Goal: Task Accomplishment & Management: Complete application form

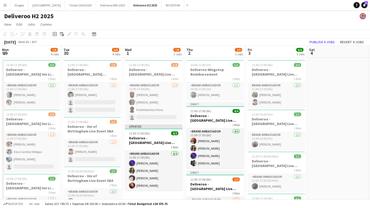
scroll to position [0, 261]
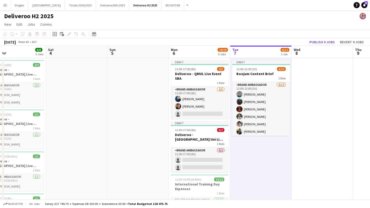
click at [255, 167] on app-date-cell "Draft 11:00-12:00 (1h) 6/12 Boojum Content Brief 1 Role Brand Ambassador [DATE]…" at bounding box center [260, 206] width 61 height 297
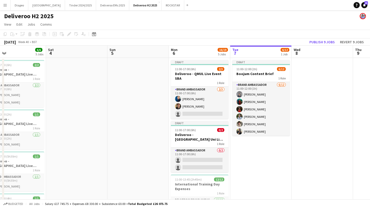
click at [255, 164] on app-date-cell "Draft 11:00-12:00 (1h) 6/12 Boojum Content Brief 1 Role Brand Ambassador [DATE]…" at bounding box center [260, 206] width 61 height 297
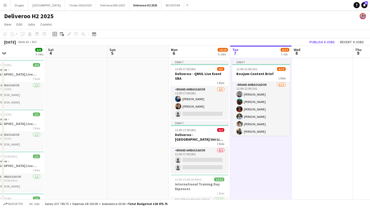
click at [56, 33] on icon "Add job" at bounding box center [55, 34] width 4 height 4
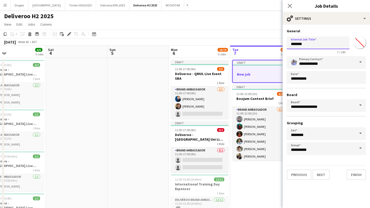
drag, startPoint x: 320, startPoint y: 47, endPoint x: 278, endPoint y: 40, distance: 42.8
click at [278, 40] on body "Menu Boards Boards Boards All jobs Status Workforce Workforce My Workforce Recr…" at bounding box center [185, 193] width 370 height 387
paste input "**********"
click at [301, 44] on input "**********" at bounding box center [318, 42] width 63 height 13
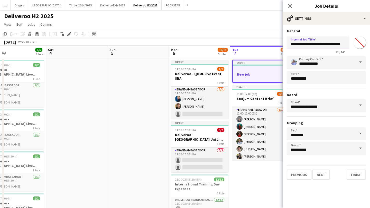
click at [294, 44] on input "**********" at bounding box center [318, 42] width 63 height 13
drag, startPoint x: 293, startPoint y: 44, endPoint x: 271, endPoint y: 44, distance: 22.1
click at [271, 44] on body "Menu Boards Boards Boards All jobs Status Workforce Workforce My Workforce Recr…" at bounding box center [185, 193] width 370 height 387
click at [292, 44] on input "**********" at bounding box center [318, 42] width 63 height 13
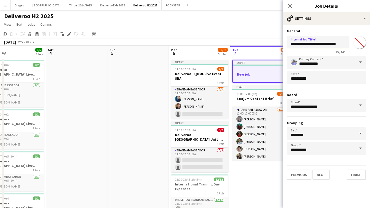
click at [315, 44] on input "**********" at bounding box center [318, 42] width 63 height 13
click at [313, 44] on input "**********" at bounding box center [318, 42] width 63 height 13
click at [312, 45] on input "**********" at bounding box center [318, 42] width 63 height 13
drag, startPoint x: 338, startPoint y: 44, endPoint x: 369, endPoint y: 43, distance: 31.1
click at [369, 44] on form "**********" at bounding box center [325, 104] width 87 height 151
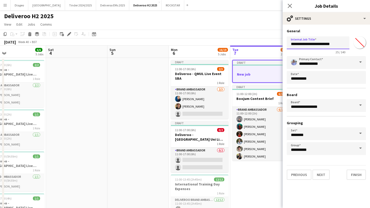
click at [292, 44] on input "**********" at bounding box center [318, 42] width 63 height 13
click at [313, 45] on input "**********" at bounding box center [318, 42] width 63 height 13
click at [298, 46] on input "**********" at bounding box center [318, 42] width 63 height 13
click at [291, 44] on input "**********" at bounding box center [318, 42] width 63 height 13
click at [329, 40] on input "**********" at bounding box center [318, 42] width 63 height 13
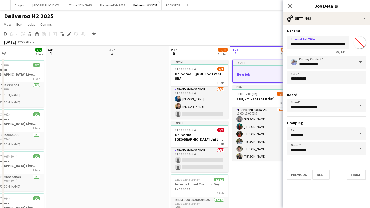
click at [330, 43] on input "**********" at bounding box center [318, 42] width 63 height 13
click at [315, 45] on input "**********" at bounding box center [318, 42] width 63 height 13
type input "**********"
click at [325, 175] on button "Next" at bounding box center [320, 175] width 17 height 10
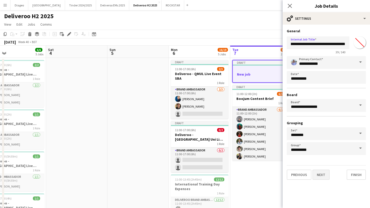
scroll to position [0, 0]
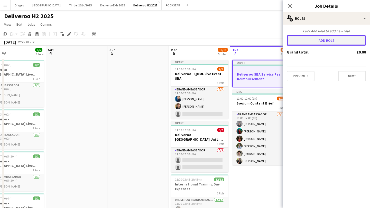
click at [313, 38] on button "Add role" at bounding box center [326, 40] width 79 height 10
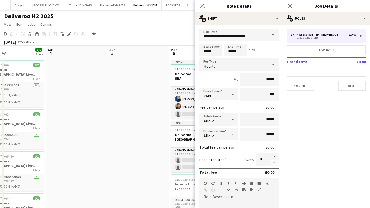
click at [260, 38] on input "**********" at bounding box center [238, 35] width 79 height 13
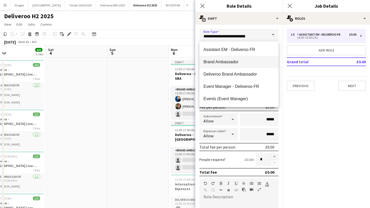
click at [247, 61] on span "Brand Ambassador" at bounding box center [238, 62] width 71 height 5
type input "**********"
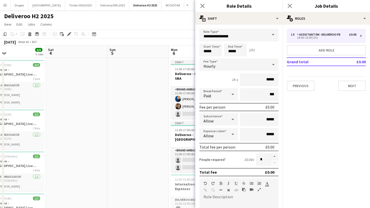
click at [266, 49] on div "Start Time ***** End Time ***** (1h)" at bounding box center [238, 50] width 79 height 13
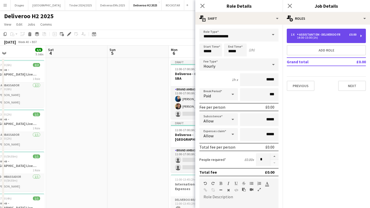
click at [305, 39] on div "14:00-15:00 (1h)" at bounding box center [323, 37] width 65 height 3
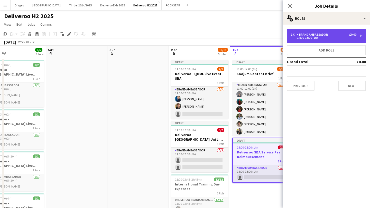
click at [305, 39] on div "14:00-15:00 (1h)" at bounding box center [323, 37] width 65 height 3
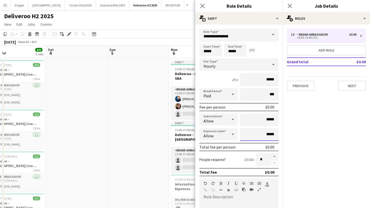
drag, startPoint x: 263, startPoint y: 135, endPoint x: 286, endPoint y: 136, distance: 22.9
click at [286, 136] on body "Menu Boards Boards Boards All jobs Status Workforce Workforce My Workforce Recr…" at bounding box center [185, 193] width 370 height 387
drag, startPoint x: 274, startPoint y: 133, endPoint x: 250, endPoint y: 134, distance: 24.4
click at [250, 134] on input "*****" at bounding box center [259, 134] width 39 height 13
type input "**"
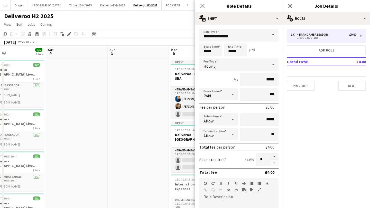
click at [306, 137] on mat-expansion-panel "pencil3 General details 1 x Brand Ambassador £0.00 14:00-15:00 (1h) Add role Gr…" at bounding box center [325, 117] width 87 height 184
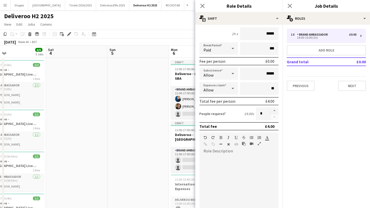
scroll to position [47, 0]
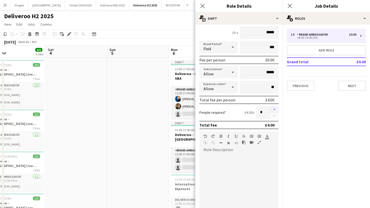
click at [274, 110] on button "button" at bounding box center [274, 109] width 8 height 7
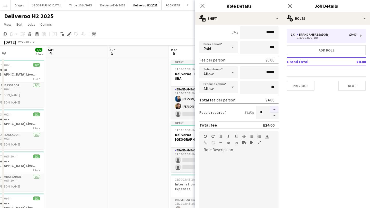
click at [274, 110] on button "button" at bounding box center [274, 109] width 8 height 7
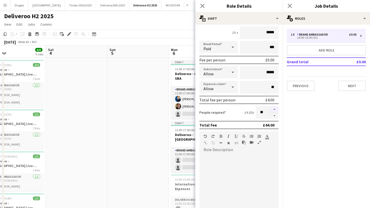
click at [274, 110] on button "button" at bounding box center [274, 109] width 8 height 7
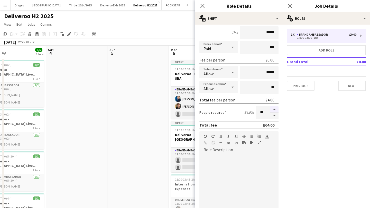
click at [274, 110] on button "button" at bounding box center [274, 109] width 8 height 7
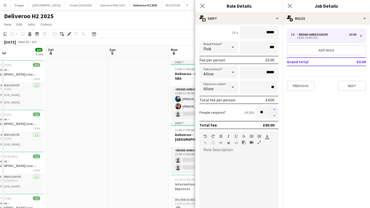
click at [274, 110] on button "button" at bounding box center [274, 109] width 8 height 7
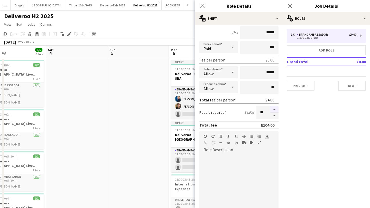
click at [274, 110] on button "button" at bounding box center [274, 109] width 8 height 7
drag, startPoint x: 265, startPoint y: 112, endPoint x: 251, endPoint y: 112, distance: 14.1
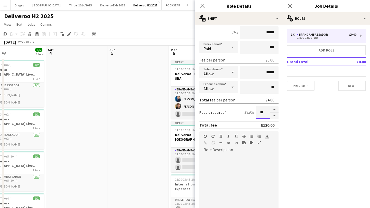
click at [251, 112] on div "People required £4.00 x **" at bounding box center [238, 112] width 79 height 13
type input "**"
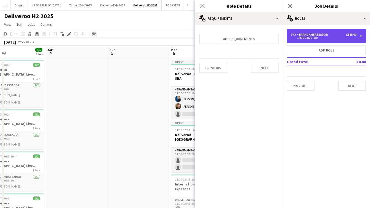
click at [321, 38] on div "14:00-15:00 (1h)" at bounding box center [323, 37] width 65 height 3
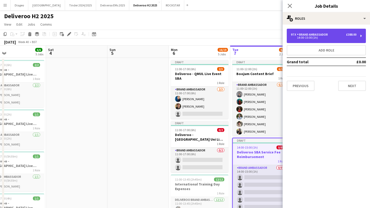
click at [321, 38] on div "14:00-15:00 (1h)" at bounding box center [323, 37] width 65 height 3
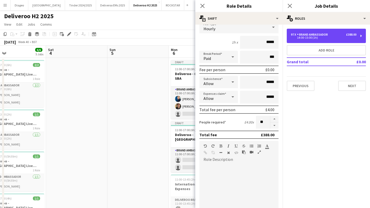
scroll to position [39, 0]
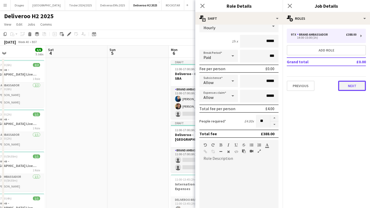
click at [354, 86] on button "Next" at bounding box center [352, 86] width 28 height 10
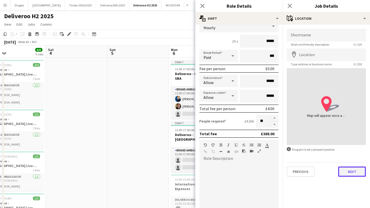
click at [353, 171] on button "Next" at bounding box center [352, 172] width 28 height 10
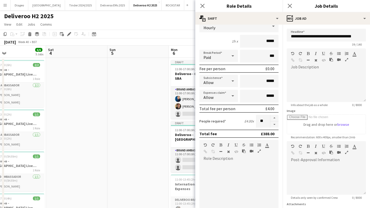
scroll to position [45, 0]
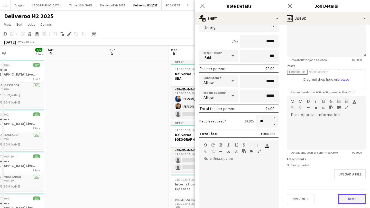
click at [351, 201] on button "Next" at bounding box center [352, 199] width 28 height 10
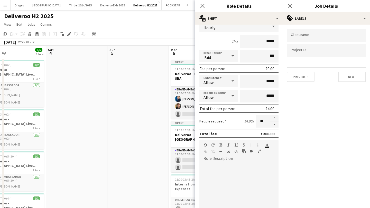
click at [311, 34] on form at bounding box center [326, 34] width 71 height 5
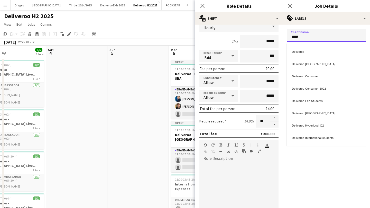
type input "****"
click at [311, 46] on div "Deliveroo" at bounding box center [326, 51] width 79 height 12
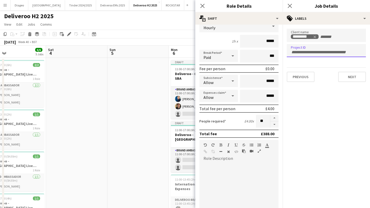
click at [311, 50] on input "Type to search project ID labels..." at bounding box center [326, 52] width 71 height 5
type input "******"
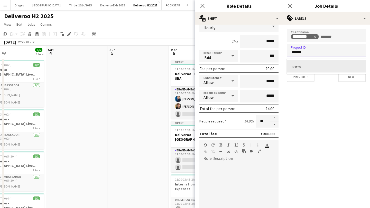
click at [312, 64] on div "del123" at bounding box center [326, 66] width 79 height 12
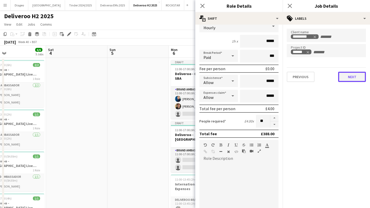
click at [350, 80] on button "Next" at bounding box center [352, 77] width 28 height 10
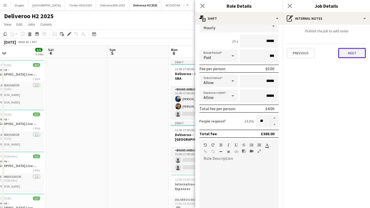
click at [352, 56] on button "Next" at bounding box center [352, 53] width 28 height 10
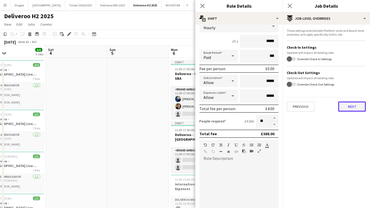
click at [354, 110] on button "Next" at bounding box center [352, 107] width 28 height 10
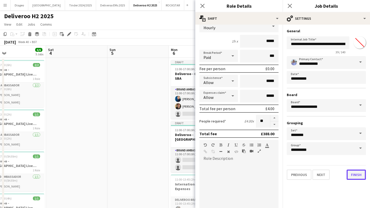
click at [356, 173] on button "Finish" at bounding box center [355, 175] width 19 height 10
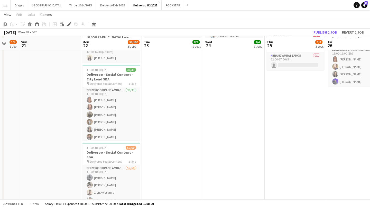
scroll to position [153, 0]
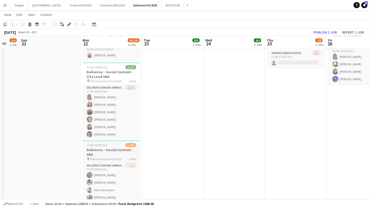
click at [117, 157] on span "Deliveroo Social Content" at bounding box center [106, 159] width 32 height 4
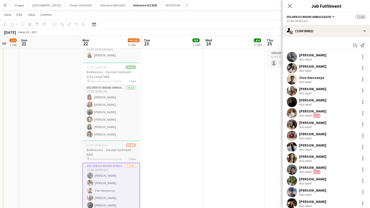
click at [114, 146] on div "17:00-18:00 (1h) 57/60" at bounding box center [111, 146] width 58 height 4
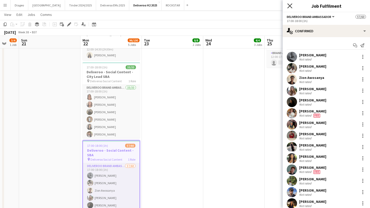
click at [290, 4] on icon "Close pop-in" at bounding box center [289, 5] width 5 height 5
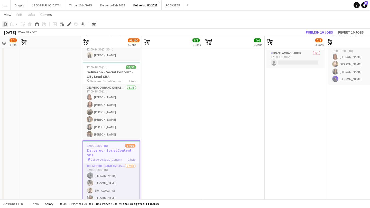
click at [4, 24] on icon "Copy" at bounding box center [5, 24] width 4 height 4
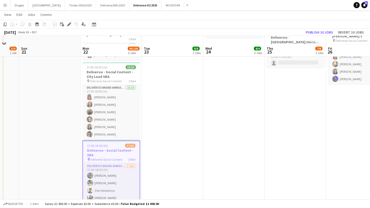
scroll to position [205, 0]
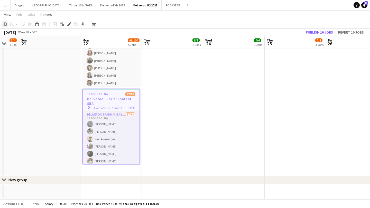
click at [6, 25] on icon "Copy" at bounding box center [5, 24] width 4 height 4
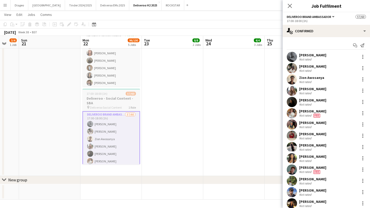
click at [110, 109] on span "Deliveroo Social Content" at bounding box center [106, 108] width 32 height 4
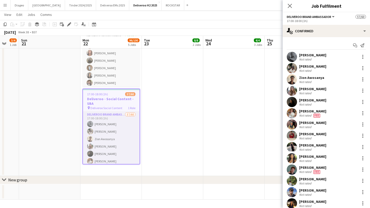
click at [112, 99] on h3 "Deliveroo - Social Content - SBA" at bounding box center [111, 101] width 56 height 9
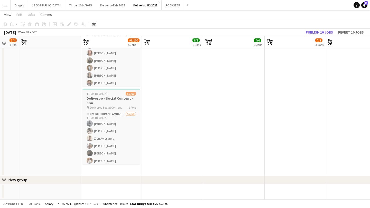
click at [112, 100] on h3 "Deliveroo - Social Content - SBA" at bounding box center [111, 100] width 58 height 9
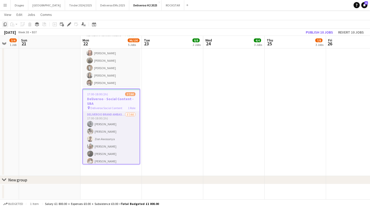
click at [5, 24] on icon "Copy" at bounding box center [5, 24] width 4 height 4
click at [37, 24] on icon "Group" at bounding box center [37, 24] width 4 height 4
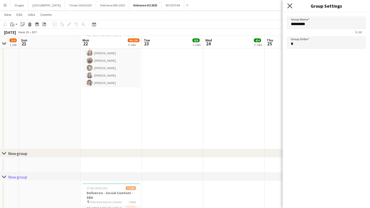
click at [290, 7] on icon at bounding box center [289, 5] width 5 height 5
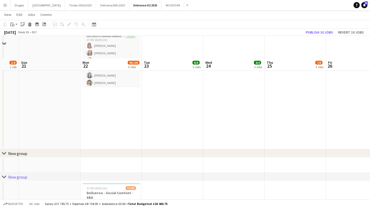
scroll to position [275, 0]
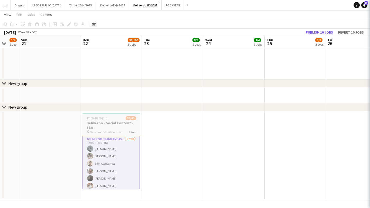
click at [118, 130] on h3 "Deliveroo - Social Content - SBA" at bounding box center [111, 125] width 58 height 9
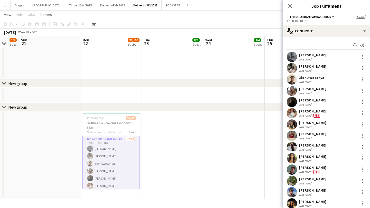
click at [293, 7] on div "Close pop-in" at bounding box center [289, 6] width 14 height 12
click at [282, 5] on app-navbar "Menu Boards Boards Boards All jobs Status Workforce Workforce My Workforce Recr…" at bounding box center [185, 5] width 370 height 10
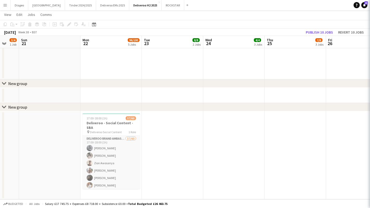
click at [288, 5] on app-navbar "Menu Boards Boards Boards All jobs Status Workforce Workforce My Workforce Recr…" at bounding box center [185, 5] width 370 height 10
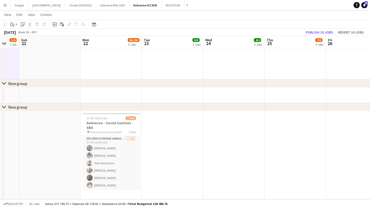
click at [15, 83] on div "New group" at bounding box center [17, 83] width 19 height 5
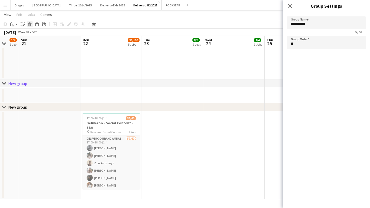
click at [31, 23] on icon at bounding box center [29, 22] width 3 height 1
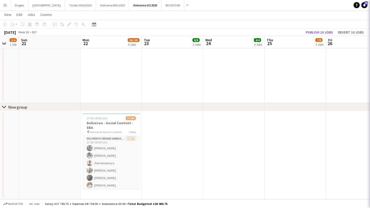
scroll to position [251, 0]
click at [12, 109] on div "New group" at bounding box center [17, 107] width 19 height 5
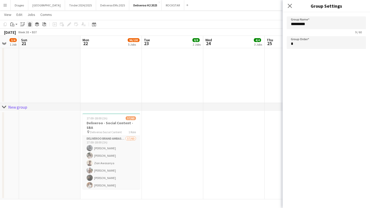
click at [28, 24] on icon "Delete" at bounding box center [30, 24] width 4 height 4
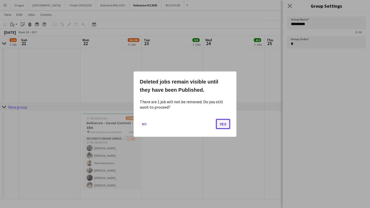
click at [225, 125] on button "Yes" at bounding box center [223, 124] width 14 height 10
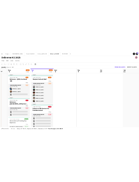
scroll to position [0, 130]
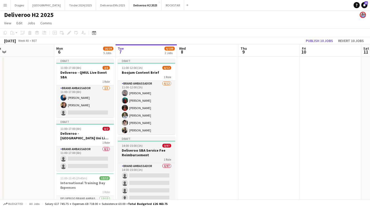
click at [166, 149] on h3 "Deliveroo SBA Service Fee Reimbursement" at bounding box center [147, 152] width 58 height 9
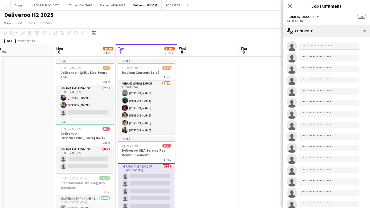
click at [328, 44] on input at bounding box center [329, 46] width 60 height 6
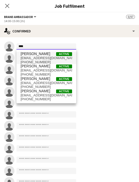
type input "****"
click at [35, 59] on span "[EMAIL_ADDRESS][DOMAIN_NAME]" at bounding box center [46, 58] width 51 height 4
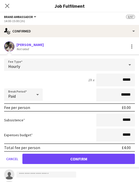
click at [40, 57] on app-edit-fee "Fee Type Hourly 1h x ***** Break Period Paid ****** Fee per person £0.00 Subsis…" at bounding box center [69, 111] width 139 height 114
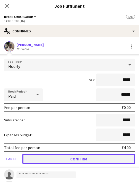
click at [47, 159] on button "Confirm" at bounding box center [78, 159] width 112 height 10
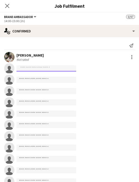
click at [35, 69] on input at bounding box center [46, 68] width 60 height 6
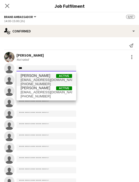
type input "***"
click at [43, 75] on span "[PERSON_NAME]" at bounding box center [36, 75] width 30 height 4
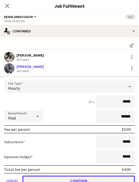
click at [42, 178] on button "Confirm" at bounding box center [78, 180] width 112 height 10
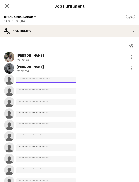
click at [43, 82] on input at bounding box center [46, 80] width 60 height 6
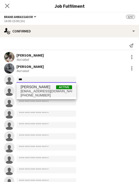
type input "***"
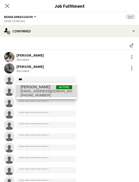
click at [44, 88] on span "[PERSON_NAME] Active" at bounding box center [46, 87] width 51 height 4
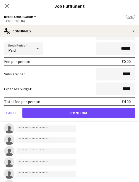
scroll to position [116, 0]
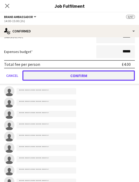
click at [79, 77] on button "Confirm" at bounding box center [78, 75] width 112 height 10
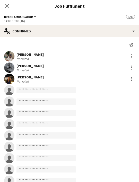
scroll to position [0, 0]
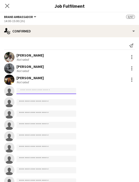
click at [36, 92] on input at bounding box center [46, 91] width 60 height 6
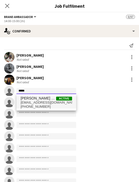
type input "*****"
click at [39, 101] on span "[EMAIL_ADDRESS][DOMAIN_NAME]" at bounding box center [46, 102] width 51 height 4
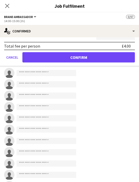
scroll to position [140, 0]
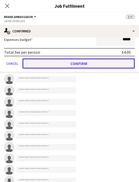
click at [104, 62] on button "Confirm" at bounding box center [78, 63] width 112 height 10
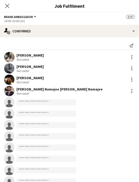
scroll to position [14, 0]
click at [34, 101] on input at bounding box center [46, 102] width 60 height 6
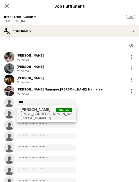
type input "****"
click at [36, 109] on span "[PERSON_NAME]" at bounding box center [36, 109] width 30 height 4
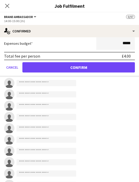
scroll to position [134, 0]
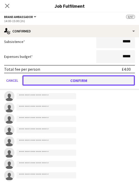
click at [65, 80] on button "Confirm" at bounding box center [78, 80] width 112 height 10
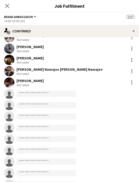
scroll to position [20, 0]
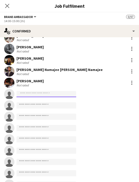
click at [32, 95] on input at bounding box center [46, 94] width 60 height 6
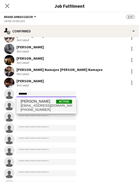
type input "*******"
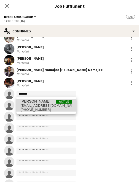
click at [45, 103] on span "[PERSON_NAME]" at bounding box center [36, 101] width 30 height 4
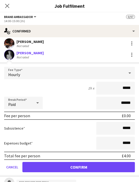
scroll to position [59, 0]
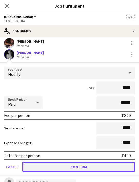
click at [54, 169] on button "Confirm" at bounding box center [78, 166] width 112 height 10
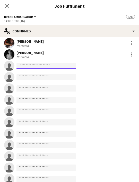
click at [45, 67] on input at bounding box center [46, 66] width 60 height 6
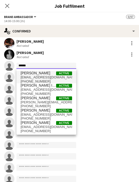
type input "******"
click at [47, 79] on span "[EMAIL_ADDRESS][DOMAIN_NAME]" at bounding box center [46, 77] width 51 height 4
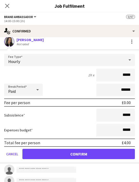
scroll to position [85, 0]
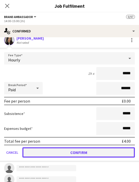
click at [46, 152] on button "Confirm" at bounding box center [78, 152] width 112 height 10
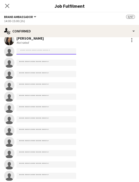
click at [40, 54] on input at bounding box center [46, 51] width 60 height 6
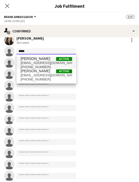
type input "*****"
click at [45, 58] on span "[PERSON_NAME]" at bounding box center [36, 58] width 30 height 4
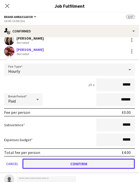
click at [46, 163] on button "Confirm" at bounding box center [78, 163] width 112 height 10
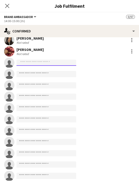
click at [44, 64] on input at bounding box center [46, 63] width 60 height 6
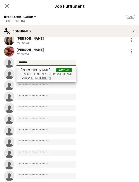
type input "*******"
click at [45, 72] on span "[PERSON_NAME] Active" at bounding box center [46, 70] width 51 height 4
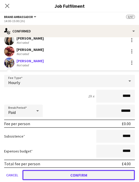
click at [47, 177] on button "Confirm" at bounding box center [78, 175] width 112 height 10
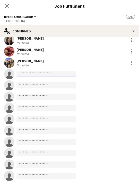
click at [51, 73] on input at bounding box center [46, 74] width 60 height 6
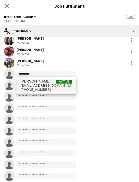
type input "*********"
click at [55, 84] on span "[EMAIL_ADDRESS][DOMAIN_NAME]" at bounding box center [46, 85] width 51 height 4
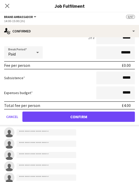
scroll to position [182, 0]
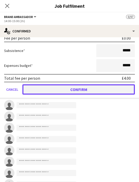
click at [77, 85] on button "Confirm" at bounding box center [78, 89] width 112 height 10
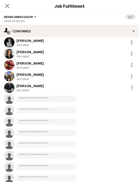
scroll to position [68, 0]
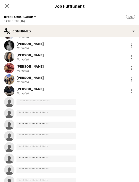
click at [52, 104] on input at bounding box center [46, 102] width 60 height 6
type input "*"
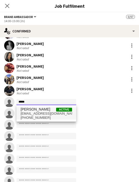
type input "*****"
click at [62, 113] on span "[EMAIL_ADDRESS][DOMAIN_NAME]" at bounding box center [46, 113] width 51 height 4
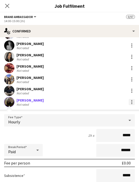
click at [131, 102] on div at bounding box center [131, 101] width 1 height 1
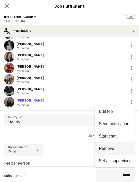
click at [109, 149] on span "Remove" at bounding box center [106, 148] width 15 height 4
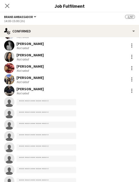
click at [44, 106] on app-invite-slot "single-neutral-actions" at bounding box center [69, 102] width 139 height 10
click at [46, 102] on input at bounding box center [46, 102] width 60 height 6
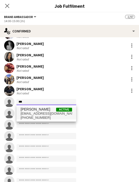
type input "***"
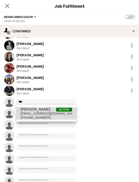
click at [44, 112] on span "[EMAIL_ADDRESS][DOMAIN_NAME]" at bounding box center [46, 113] width 51 height 4
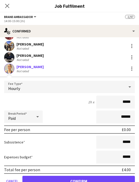
scroll to position [102, 0]
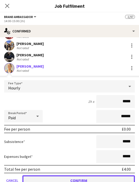
click at [81, 178] on button "Confirm" at bounding box center [78, 180] width 112 height 10
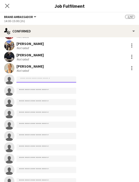
click at [49, 80] on input at bounding box center [46, 79] width 60 height 6
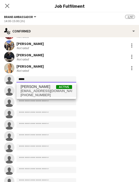
type input "*****"
click at [50, 87] on span "[PERSON_NAME]" at bounding box center [36, 86] width 30 height 4
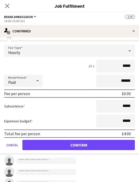
scroll to position [156, 0]
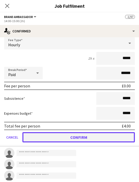
click at [67, 137] on button "Confirm" at bounding box center [78, 137] width 112 height 10
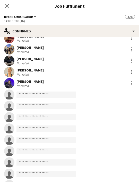
scroll to position [98, 0]
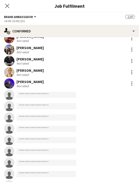
click at [37, 99] on app-invite-slot "single-neutral-actions" at bounding box center [69, 95] width 139 height 10
click at [39, 94] on input at bounding box center [46, 95] width 60 height 6
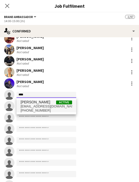
type input "****"
click at [48, 103] on span "[PERSON_NAME]" at bounding box center [36, 102] width 30 height 4
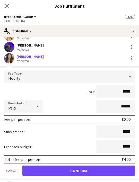
scroll to position [139, 0]
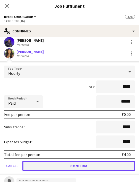
click at [59, 162] on button "Confirm" at bounding box center [78, 165] width 112 height 10
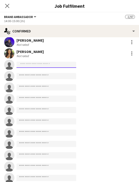
click at [40, 65] on input at bounding box center [46, 65] width 60 height 6
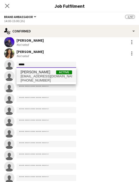
type input "*****"
click at [45, 76] on span "[EMAIL_ADDRESS][DOMAIN_NAME]" at bounding box center [46, 76] width 51 height 4
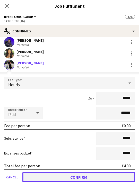
click at [50, 177] on button "Confirm" at bounding box center [78, 177] width 112 height 10
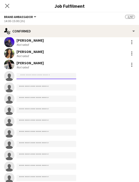
click at [45, 77] on input at bounding box center [46, 76] width 60 height 6
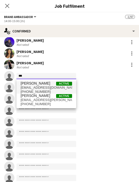
type input "***"
click at [46, 89] on span "[EMAIL_ADDRESS][DOMAIN_NAME]" at bounding box center [46, 87] width 51 height 4
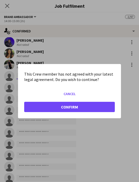
scroll to position [0, 0]
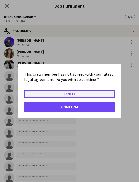
click at [54, 94] on button "Cancel" at bounding box center [69, 93] width 90 height 8
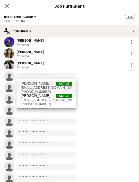
scroll to position [20, 0]
click at [52, 75] on input at bounding box center [46, 76] width 60 height 6
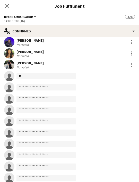
type input "*"
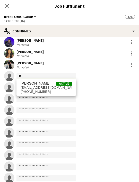
type input "*"
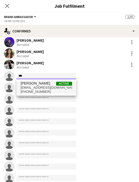
type input "***"
click at [49, 92] on span "[PHONE_NUMBER]" at bounding box center [46, 92] width 51 height 4
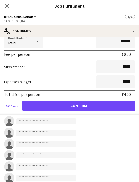
scroll to position [208, 0]
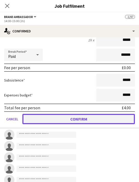
click at [76, 119] on button "Confirm" at bounding box center [78, 119] width 112 height 10
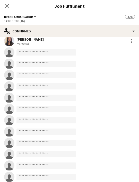
scroll to position [169, 0]
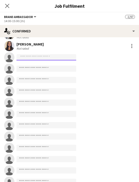
click at [42, 55] on input at bounding box center [46, 57] width 60 height 6
type input "*"
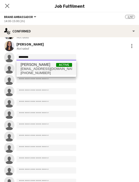
type input "********"
click at [44, 66] on span "[PERSON_NAME] Active" at bounding box center [46, 64] width 51 height 4
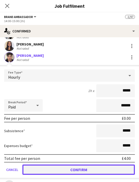
click at [56, 170] on button "Confirm" at bounding box center [78, 169] width 112 height 10
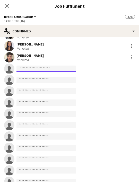
click at [42, 70] on input at bounding box center [46, 68] width 60 height 6
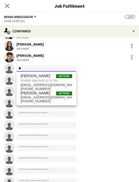
type input "*"
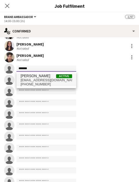
type input "*******"
click at [48, 78] on span "[EMAIL_ADDRESS][DOMAIN_NAME]" at bounding box center [46, 80] width 51 height 4
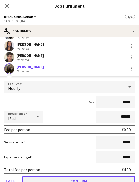
click at [50, 180] on button "Confirm" at bounding box center [78, 181] width 112 height 10
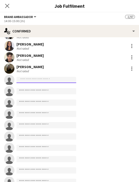
click at [37, 79] on input at bounding box center [46, 80] width 60 height 6
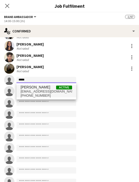
type input "*****"
click at [38, 88] on span "[PERSON_NAME]" at bounding box center [36, 87] width 30 height 4
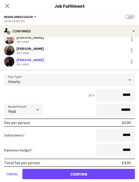
scroll to position [188, 0]
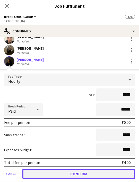
click at [49, 170] on button "Confirm" at bounding box center [78, 173] width 112 height 10
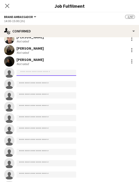
click at [42, 76] on body "Menu Boards Boards Boards All jobs Status Workforce Workforce My Workforce Recr…" at bounding box center [69, 178] width 139 height 396
type input "*"
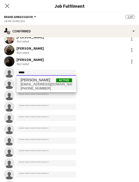
type input "*****"
click at [49, 79] on span "[PERSON_NAME] Active" at bounding box center [46, 80] width 51 height 4
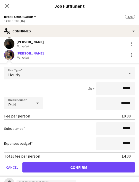
scroll to position [207, 0]
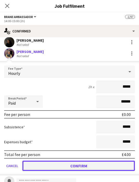
click at [65, 166] on button "Confirm" at bounding box center [78, 165] width 112 height 10
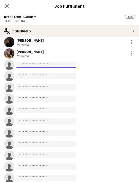
click at [36, 66] on input at bounding box center [46, 65] width 60 height 6
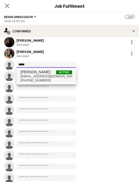
type input "*****"
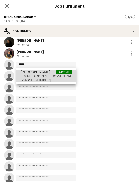
click at [42, 77] on span "[EMAIL_ADDRESS][DOMAIN_NAME]" at bounding box center [46, 76] width 51 height 4
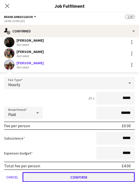
click at [54, 180] on button "Confirm" at bounding box center [78, 177] width 112 height 10
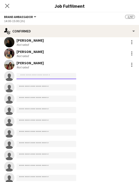
click at [24, 77] on input at bounding box center [46, 76] width 60 height 6
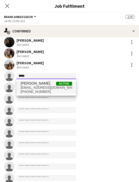
type input "*****"
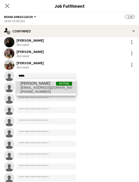
click at [52, 90] on span "[PHONE_NUMBER]" at bounding box center [46, 92] width 51 height 4
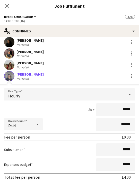
scroll to position [255, 0]
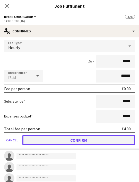
click at [59, 139] on button "Confirm" at bounding box center [78, 140] width 112 height 10
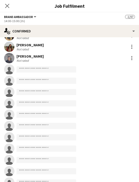
scroll to position [223, 0]
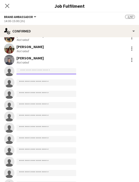
click at [33, 69] on input at bounding box center [46, 71] width 60 height 6
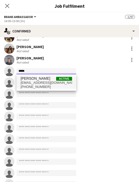
type input "*****"
click at [40, 78] on span "[PERSON_NAME]" at bounding box center [36, 78] width 30 height 4
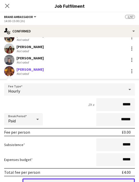
click at [56, 180] on button "Confirm" at bounding box center [78, 183] width 112 height 10
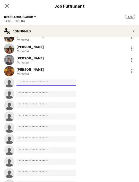
click at [44, 82] on input at bounding box center [46, 82] width 60 height 6
type input "*"
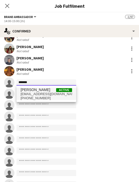
type input "*******"
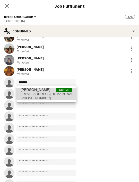
click at [49, 94] on span "[EMAIL_ADDRESS][DOMAIN_NAME]" at bounding box center [46, 94] width 51 height 4
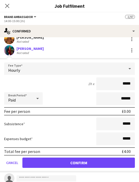
scroll to position [255, 0]
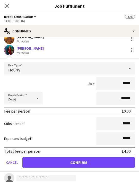
click at [45, 156] on form "Fee Type Hourly 1h x ***** Break Period Paid ****** Fee per person £0.00 Subsis…" at bounding box center [69, 117] width 139 height 110
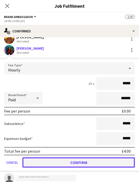
click at [46, 160] on button "Confirm" at bounding box center [78, 162] width 112 height 10
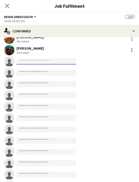
click at [41, 62] on input at bounding box center [46, 61] width 60 height 6
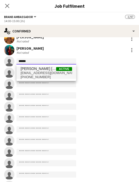
type input "******"
click at [46, 69] on span "[PERSON_NAME] [PERSON_NAME]" at bounding box center [38, 68] width 35 height 4
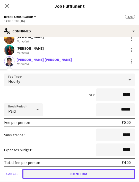
click at [64, 174] on button "Confirm" at bounding box center [78, 173] width 112 height 10
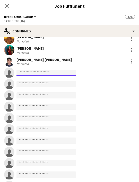
click at [36, 74] on input at bounding box center [46, 73] width 60 height 6
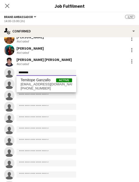
type input "********"
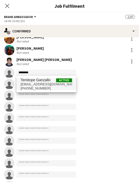
click at [42, 88] on span "[PHONE_NUMBER]" at bounding box center [46, 88] width 51 height 4
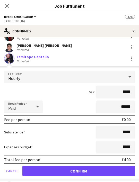
scroll to position [271, 0]
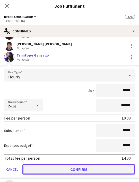
click at [57, 165] on button "Confirm" at bounding box center [78, 169] width 112 height 10
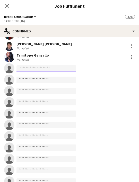
click at [41, 69] on input at bounding box center [46, 68] width 60 height 6
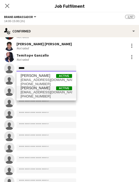
type input "*****"
click at [49, 94] on span "[PHONE_NUMBER]" at bounding box center [46, 96] width 51 height 4
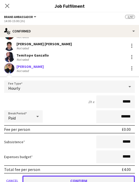
click at [68, 178] on button "Confirm" at bounding box center [78, 180] width 112 height 10
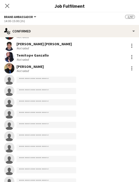
click at [38, 83] on app-invite-slot "single-neutral-actions" at bounding box center [69, 79] width 139 height 10
click at [38, 81] on input at bounding box center [46, 80] width 60 height 6
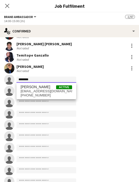
type input "********"
click at [43, 94] on span "[PHONE_NUMBER]" at bounding box center [46, 95] width 51 height 4
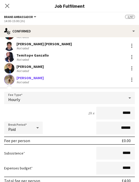
scroll to position [302, 0]
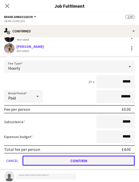
click at [53, 159] on button "Confirm" at bounding box center [78, 160] width 112 height 10
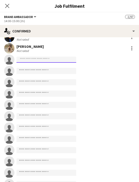
click at [44, 60] on input at bounding box center [46, 59] width 60 height 6
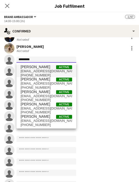
type input "*********"
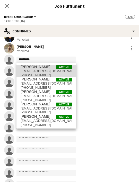
click at [49, 69] on span "[PERSON_NAME]" at bounding box center [36, 67] width 30 height 4
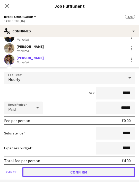
click at [59, 171] on button "Confirm" at bounding box center [78, 172] width 112 height 10
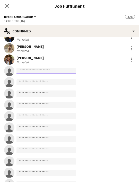
click at [43, 69] on input at bounding box center [46, 71] width 60 height 6
type input "*"
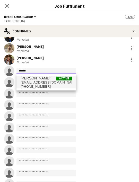
type input "******"
click at [50, 83] on span "[EMAIL_ADDRESS][DOMAIN_NAME]" at bounding box center [46, 82] width 51 height 4
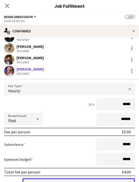
click at [62, 181] on button "Confirm" at bounding box center [78, 183] width 112 height 10
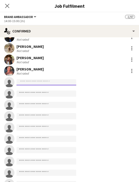
click at [50, 80] on input at bounding box center [46, 82] width 60 height 6
click at [50, 82] on input at bounding box center [46, 82] width 60 height 6
type input "*"
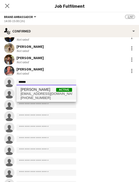
type input "******"
click at [69, 91] on span "Active" at bounding box center [64, 90] width 16 height 4
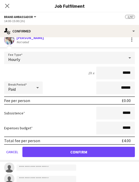
scroll to position [353, 0]
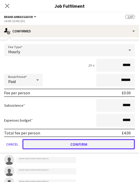
click at [56, 145] on button "Confirm" at bounding box center [78, 144] width 112 height 10
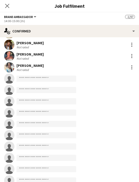
scroll to position [314, 0]
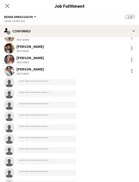
click at [46, 85] on app-invite-slot "single-neutral-actions" at bounding box center [69, 82] width 139 height 10
click at [46, 83] on input at bounding box center [46, 82] width 60 height 6
type input "*"
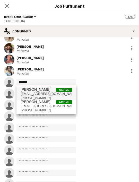
type input "*******"
click at [54, 92] on span "[EMAIL_ADDRESS][DOMAIN_NAME]" at bounding box center [46, 94] width 51 height 4
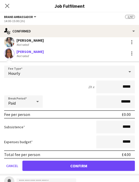
scroll to position [343, 0]
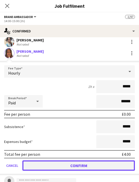
click at [64, 164] on button "Confirm" at bounding box center [78, 165] width 112 height 10
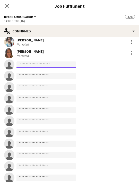
click at [34, 64] on input at bounding box center [46, 64] width 60 height 6
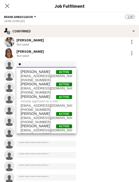
type input "*"
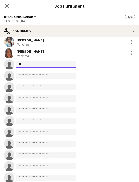
type input "*"
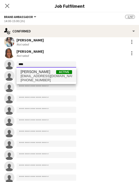
type input "****"
click at [46, 75] on span "[EMAIL_ADDRESS][DOMAIN_NAME]" at bounding box center [46, 76] width 51 height 4
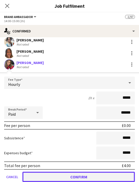
click at [56, 174] on button "Confirm" at bounding box center [78, 177] width 112 height 10
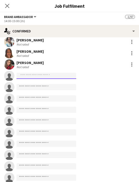
click at [38, 76] on input at bounding box center [46, 76] width 60 height 6
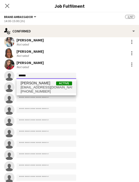
type input "******"
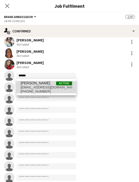
click at [39, 90] on span "[PHONE_NUMBER]" at bounding box center [46, 91] width 51 height 4
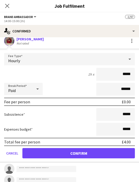
scroll to position [383, 0]
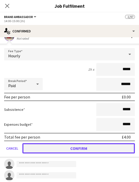
click at [44, 151] on button "Confirm" at bounding box center [78, 148] width 112 height 10
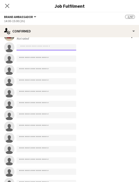
click at [42, 49] on input at bounding box center [46, 47] width 60 height 6
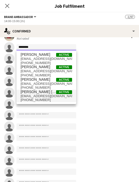
type input "*******"
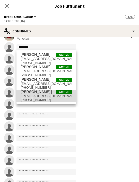
click at [47, 97] on span "[EMAIL_ADDRESS][DOMAIN_NAME]" at bounding box center [46, 96] width 51 height 4
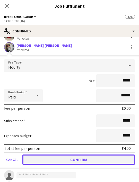
click at [47, 158] on button "Confirm" at bounding box center [78, 159] width 112 height 10
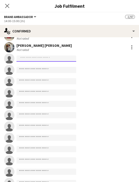
click at [34, 59] on input at bounding box center [46, 58] width 60 height 6
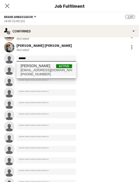
type input "******"
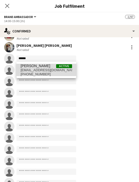
click at [43, 69] on span "[EMAIL_ADDRESS][DOMAIN_NAME]" at bounding box center [46, 70] width 51 height 4
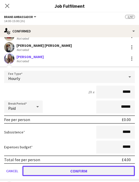
click at [72, 171] on button "Confirm" at bounding box center [78, 171] width 112 height 10
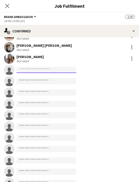
click at [28, 71] on input at bounding box center [46, 70] width 60 height 6
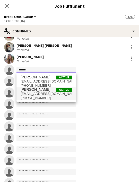
type input "******"
click at [40, 92] on span "[EMAIL_ADDRESS][DOMAIN_NAME]" at bounding box center [46, 94] width 51 height 4
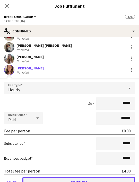
click at [64, 178] on button "Confirm" at bounding box center [78, 182] width 112 height 10
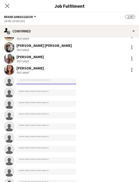
click at [41, 80] on input at bounding box center [46, 81] width 60 height 6
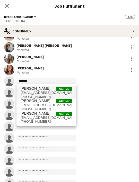
type input "*******"
click at [46, 91] on span "[EMAIL_ADDRESS][DOMAIN_NAME]" at bounding box center [46, 93] width 51 height 4
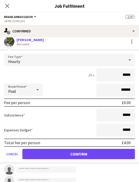
scroll to position [428, 0]
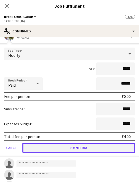
click at [55, 150] on button "Confirm" at bounding box center [78, 147] width 112 height 10
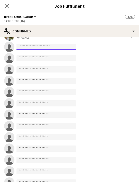
click at [28, 49] on input at bounding box center [46, 47] width 60 height 6
drag, startPoint x: 32, startPoint y: 47, endPoint x: 11, endPoint y: 45, distance: 21.4
click at [11, 45] on app-invite-slot "single-neutral-actions ******" at bounding box center [69, 47] width 139 height 10
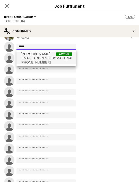
type input "*****"
click at [33, 56] on span "[PERSON_NAME]" at bounding box center [36, 54] width 30 height 4
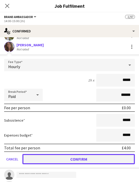
click at [52, 160] on button "Confirm" at bounding box center [78, 159] width 112 height 10
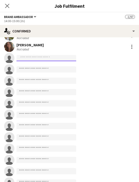
click at [49, 58] on input at bounding box center [46, 58] width 60 height 6
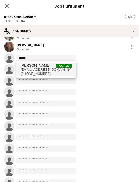
type input "******"
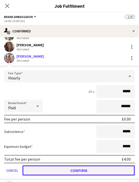
click at [58, 170] on button "Confirm" at bounding box center [78, 170] width 112 height 10
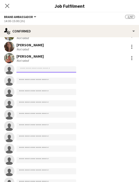
click at [40, 70] on input at bounding box center [46, 69] width 60 height 6
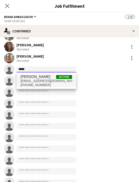
type input "*****"
click at [44, 82] on span "[EMAIL_ADDRESS][DOMAIN_NAME]" at bounding box center [46, 81] width 51 height 4
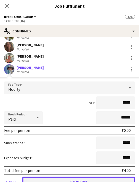
click at [58, 177] on button "Confirm" at bounding box center [78, 181] width 112 height 10
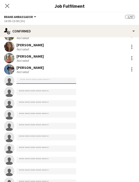
click at [44, 82] on input at bounding box center [46, 81] width 60 height 6
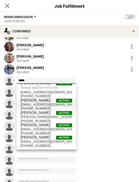
scroll to position [0, 0]
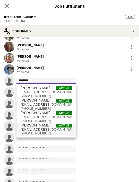
type input "********"
click at [43, 127] on span "[EMAIL_ADDRESS][DOMAIN_NAME]" at bounding box center [46, 129] width 51 height 4
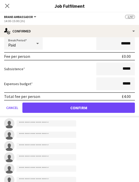
scroll to position [538, 0]
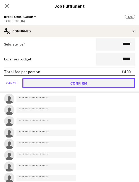
click at [63, 87] on button "Confirm" at bounding box center [78, 83] width 112 height 10
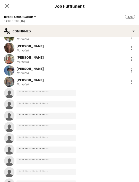
scroll to position [426, 0]
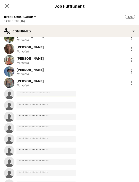
click at [42, 95] on input at bounding box center [46, 94] width 60 height 6
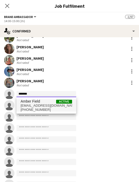
type input "*******"
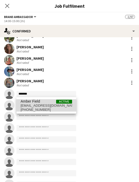
click at [45, 102] on span "Amber Field Active" at bounding box center [46, 101] width 51 height 4
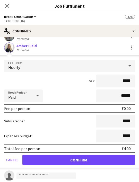
scroll to position [473, 0]
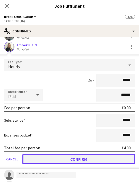
click at [54, 158] on button "Confirm" at bounding box center [78, 159] width 112 height 10
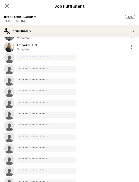
click at [51, 55] on input at bounding box center [46, 58] width 60 height 6
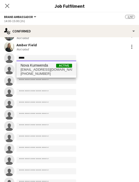
type input "****"
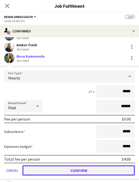
click at [55, 168] on button "Confirm" at bounding box center [78, 170] width 112 height 10
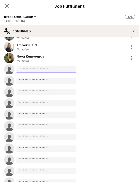
click at [31, 70] on input at bounding box center [46, 69] width 60 height 6
type input "*"
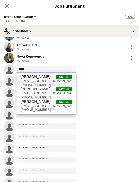
type input "*****"
click at [43, 81] on span "[EMAIL_ADDRESS][DOMAIN_NAME]" at bounding box center [46, 81] width 51 height 4
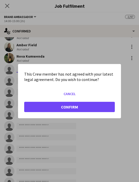
scroll to position [0, 0]
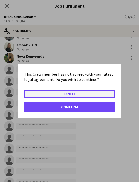
click at [62, 93] on button "Cancel" at bounding box center [69, 93] width 90 height 8
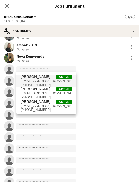
scroll to position [41, 0]
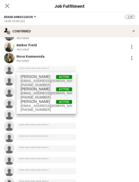
click at [47, 94] on span "[EMAIL_ADDRESS][DOMAIN_NAME]" at bounding box center [46, 93] width 51 height 4
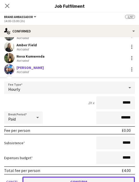
click at [68, 179] on button "Confirm" at bounding box center [78, 181] width 112 height 10
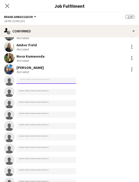
click at [40, 81] on input at bounding box center [46, 81] width 60 height 6
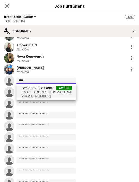
type input "****"
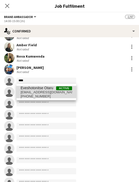
click at [59, 92] on span "[EMAIL_ADDRESS][DOMAIN_NAME]" at bounding box center [46, 92] width 51 height 4
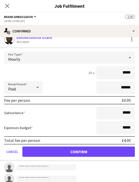
scroll to position [521, 0]
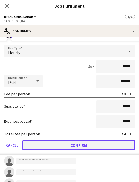
click at [59, 144] on button "Confirm" at bounding box center [78, 145] width 112 height 10
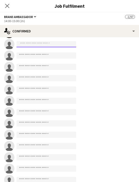
click at [47, 45] on input at bounding box center [46, 44] width 60 height 6
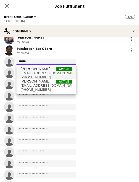
type input "******"
click at [51, 71] on span "[EMAIL_ADDRESS][DOMAIN_NAME]" at bounding box center [46, 73] width 51 height 4
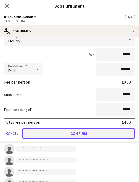
click at [47, 134] on button "Confirm" at bounding box center [78, 133] width 112 height 10
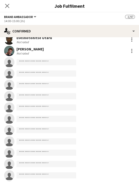
scroll to position [509, 0]
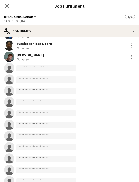
click at [40, 68] on input at bounding box center [46, 68] width 60 height 6
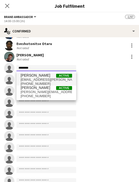
type input "********"
click at [43, 79] on span "[EMAIL_ADDRESS][PERSON_NAME][DOMAIN_NAME]" at bounding box center [46, 80] width 51 height 4
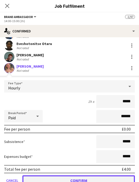
click at [49, 177] on button "Confirm" at bounding box center [78, 180] width 112 height 10
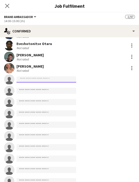
click at [48, 80] on input at bounding box center [46, 79] width 60 height 6
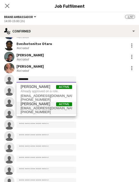
type input "********"
click at [58, 109] on span "[EMAIL_ADDRESS][DOMAIN_NAME]" at bounding box center [46, 108] width 51 height 4
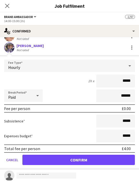
scroll to position [547, 0]
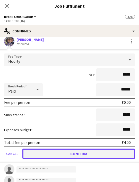
click at [63, 154] on button "Confirm" at bounding box center [78, 153] width 112 height 10
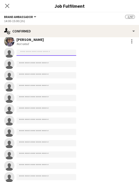
click at [42, 52] on input at bounding box center [46, 53] width 60 height 6
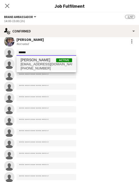
type input "******"
click at [49, 64] on span "[EMAIL_ADDRESS][DOMAIN_NAME]" at bounding box center [46, 64] width 51 height 4
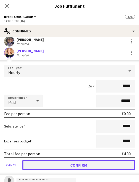
click at [63, 165] on button "Confirm" at bounding box center [78, 165] width 112 height 10
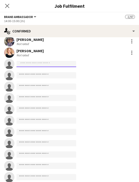
click at [52, 64] on input at bounding box center [46, 64] width 60 height 6
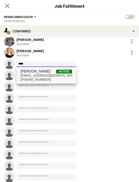
type input "****"
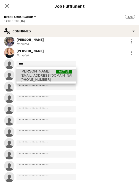
click at [57, 76] on span "[EMAIL_ADDRESS][DOMAIN_NAME]" at bounding box center [46, 75] width 51 height 4
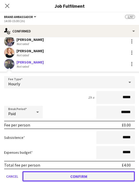
click at [56, 174] on button "Confirm" at bounding box center [78, 176] width 112 height 10
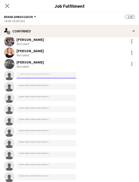
click at [46, 78] on input at bounding box center [46, 75] width 60 height 6
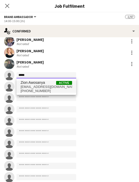
type input "****"
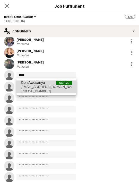
click at [45, 88] on span "[EMAIL_ADDRESS][DOMAIN_NAME]" at bounding box center [46, 87] width 51 height 4
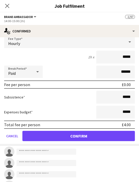
scroll to position [606, 0]
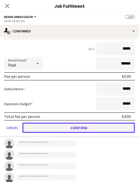
click at [53, 125] on button "Confirm" at bounding box center [78, 127] width 112 height 10
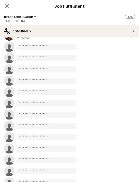
scroll to position [582, 0]
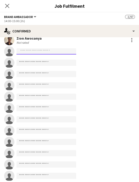
click at [45, 50] on input at bounding box center [46, 51] width 60 height 6
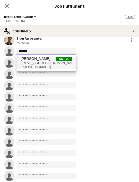
type input "*******"
click at [50, 63] on span "[EMAIL_ADDRESS][DOMAIN_NAME]" at bounding box center [46, 63] width 51 height 4
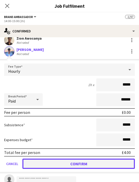
click at [46, 164] on button "Confirm" at bounding box center [78, 163] width 112 height 10
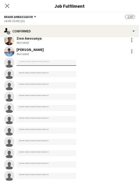
click at [29, 63] on input at bounding box center [46, 63] width 60 height 6
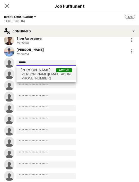
type input "******"
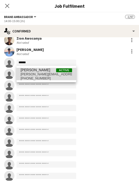
click at [37, 72] on span "[PERSON_NAME][EMAIL_ADDRESS][DOMAIN_NAME]" at bounding box center [46, 74] width 51 height 4
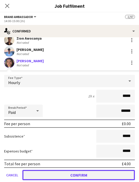
click at [50, 179] on button "Confirm" at bounding box center [78, 175] width 112 height 10
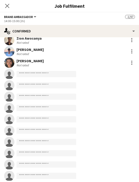
click at [46, 71] on app-invite-slot "single-neutral-actions" at bounding box center [69, 74] width 139 height 10
click at [48, 76] on input at bounding box center [46, 74] width 60 height 6
click at [43, 74] on input at bounding box center [46, 74] width 60 height 6
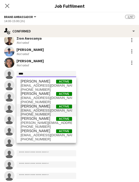
type input "****"
click at [51, 111] on span "[EMAIL_ADDRESS][DOMAIN_NAME]" at bounding box center [46, 110] width 51 height 4
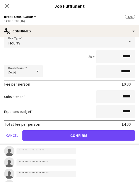
scroll to position [636, 0]
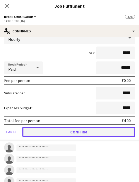
click at [57, 130] on button "Confirm" at bounding box center [78, 132] width 112 height 10
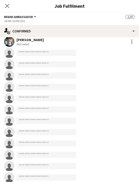
scroll to position [612, 0]
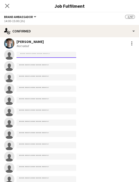
click at [46, 53] on input at bounding box center [46, 55] width 60 height 6
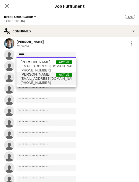
type input "*****"
click at [51, 81] on span "[PHONE_NUMBER]" at bounding box center [46, 83] width 51 height 4
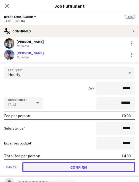
click at [56, 165] on button "Confirm" at bounding box center [78, 167] width 112 height 10
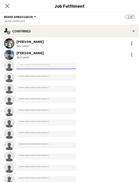
click at [49, 67] on input at bounding box center [46, 66] width 60 height 6
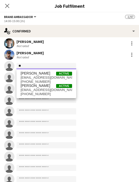
type input "*"
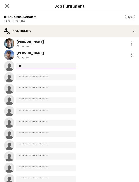
type input "*"
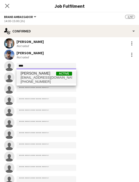
type input "****"
click at [56, 74] on span "Active" at bounding box center [64, 74] width 16 height 4
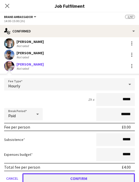
click at [50, 178] on button "Confirm" at bounding box center [78, 178] width 112 height 10
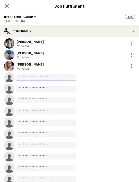
click at [47, 75] on input at bounding box center [46, 77] width 60 height 6
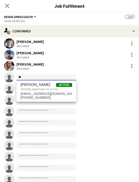
type input "*"
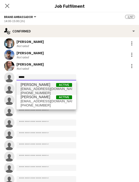
type input "*****"
click at [50, 87] on span "[EMAIL_ADDRESS][DOMAIN_NAME]" at bounding box center [46, 89] width 51 height 4
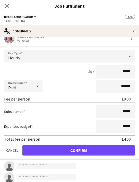
scroll to position [652, 0]
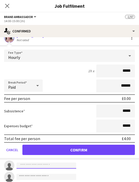
click at [46, 168] on input at bounding box center [46, 165] width 60 height 6
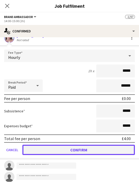
click at [49, 152] on button "Confirm" at bounding box center [78, 150] width 112 height 10
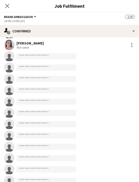
scroll to position [644, 0]
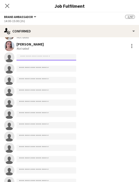
click at [36, 57] on input at bounding box center [46, 57] width 60 height 6
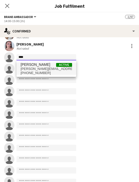
type input "****"
click at [40, 66] on span "[PERSON_NAME]" at bounding box center [36, 64] width 30 height 4
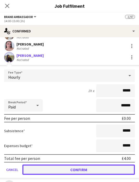
click at [54, 169] on button "Confirm" at bounding box center [78, 169] width 112 height 10
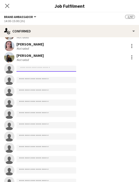
click at [47, 68] on input at bounding box center [46, 68] width 60 height 6
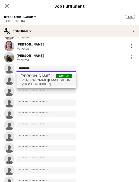
type input "*********"
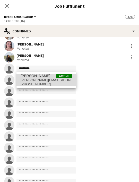
click at [55, 76] on span "[PERSON_NAME] Active" at bounding box center [46, 76] width 51 height 4
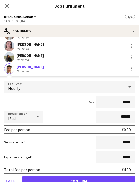
scroll to position [659, 0]
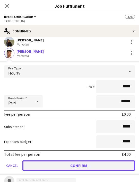
click at [52, 164] on button "Confirm" at bounding box center [78, 165] width 112 height 10
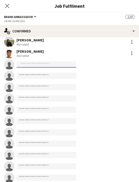
click at [46, 64] on input at bounding box center [46, 64] width 60 height 6
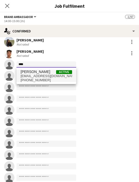
type input "****"
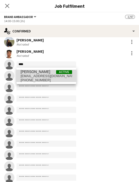
click at [45, 74] on span "[EMAIL_ADDRESS][DOMAIN_NAME]" at bounding box center [46, 76] width 51 height 4
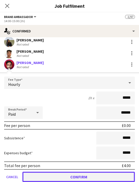
click at [50, 176] on button "Confirm" at bounding box center [78, 177] width 112 height 10
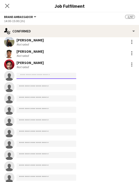
click at [47, 78] on input at bounding box center [46, 76] width 60 height 6
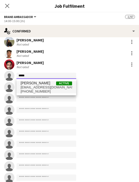
type input "*****"
click at [51, 89] on span "[EMAIL_ADDRESS][DOMAIN_NAME]" at bounding box center [46, 87] width 51 height 4
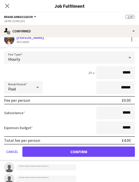
scroll to position [706, 0]
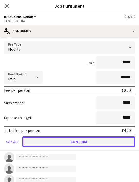
click at [60, 144] on button "Confirm" at bounding box center [78, 141] width 112 height 10
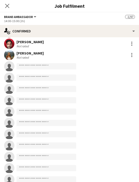
scroll to position [679, 0]
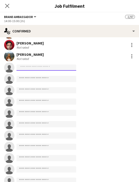
click at [44, 66] on input at bounding box center [46, 67] width 60 height 6
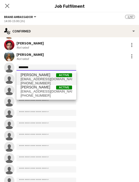
type input "*******"
click at [49, 76] on span "[PERSON_NAME] Active" at bounding box center [46, 75] width 51 height 4
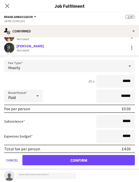
scroll to position [700, 0]
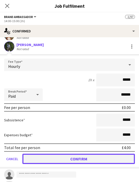
click at [52, 160] on button "Confirm" at bounding box center [78, 159] width 112 height 10
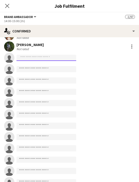
click at [46, 59] on input at bounding box center [46, 58] width 60 height 6
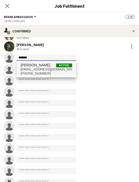
type input "*******"
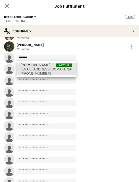
click at [57, 69] on span "[EMAIL_ADDRESS][DOMAIN_NAME]" at bounding box center [46, 69] width 51 height 4
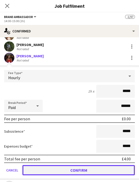
click at [52, 169] on button "Confirm" at bounding box center [78, 170] width 112 height 10
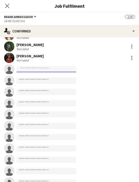
click at [50, 70] on input at bounding box center [46, 69] width 60 height 6
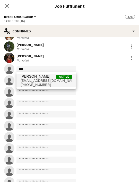
type input "****"
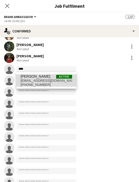
click at [53, 78] on span "[PERSON_NAME] Active" at bounding box center [46, 76] width 51 height 4
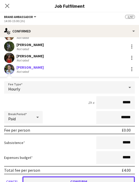
click at [53, 178] on button "Confirm" at bounding box center [78, 181] width 112 height 10
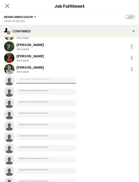
click at [42, 81] on input at bounding box center [46, 80] width 60 height 6
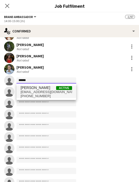
type input "******"
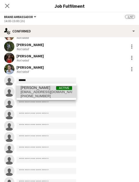
click at [49, 90] on span "[EMAIL_ADDRESS][DOMAIN_NAME]" at bounding box center [46, 92] width 51 height 4
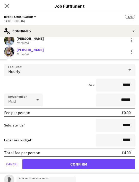
scroll to position [730, 0]
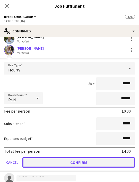
click at [51, 164] on button "Confirm" at bounding box center [78, 162] width 112 height 10
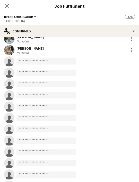
click at [48, 64] on app-invite-slot "single-neutral-actions" at bounding box center [69, 61] width 139 height 10
click at [48, 63] on input at bounding box center [46, 61] width 60 height 6
click at [48, 62] on input at bounding box center [46, 61] width 60 height 6
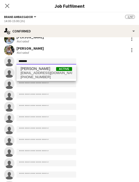
type input "*******"
click at [57, 70] on span "Active" at bounding box center [64, 69] width 16 height 4
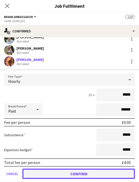
click at [50, 174] on button "Confirm" at bounding box center [78, 173] width 112 height 10
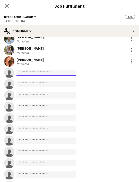
click at [46, 72] on input at bounding box center [46, 73] width 60 height 6
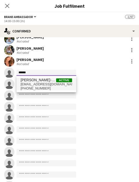
type input "******"
click at [53, 84] on span "[EMAIL_ADDRESS][DOMAIN_NAME]" at bounding box center [46, 84] width 51 height 4
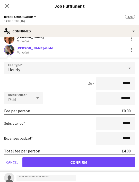
scroll to position [755, 0]
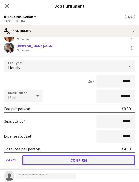
click at [59, 160] on button "Confirm" at bounding box center [78, 160] width 112 height 10
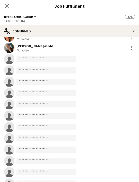
scroll to position [762, 0]
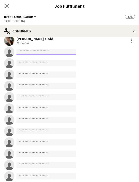
click at [26, 51] on input at bounding box center [46, 52] width 60 height 6
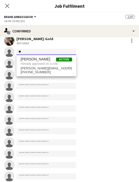
type input "*"
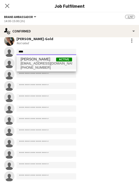
type input "****"
click at [37, 66] on span "[PHONE_NUMBER]" at bounding box center [46, 67] width 51 height 4
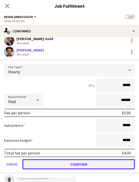
click at [53, 168] on button "Confirm" at bounding box center [78, 164] width 112 height 10
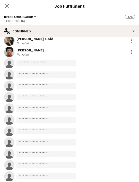
click at [45, 64] on input at bounding box center [46, 63] width 60 height 6
type input "*"
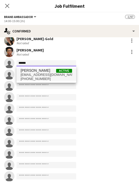
type input "******"
click at [43, 70] on span "[PERSON_NAME]" at bounding box center [36, 70] width 30 height 4
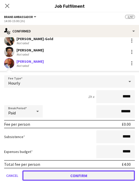
click at [51, 177] on button "Confirm" at bounding box center [78, 175] width 112 height 10
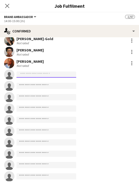
click at [47, 73] on input at bounding box center [46, 74] width 60 height 6
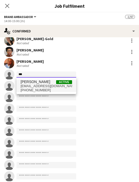
type input "**"
click at [51, 85] on span "[EMAIL_ADDRESS][DOMAIN_NAME]" at bounding box center [46, 86] width 51 height 4
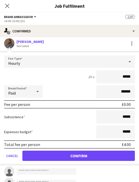
scroll to position [796, 0]
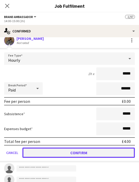
click at [56, 152] on button "Confirm" at bounding box center [78, 152] width 112 height 10
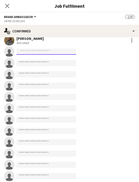
click at [48, 54] on input at bounding box center [46, 52] width 60 height 6
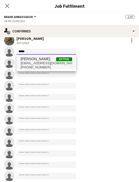
type input "*****"
click at [50, 59] on span "[PERSON_NAME] Active" at bounding box center [46, 59] width 51 height 4
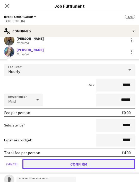
click at [57, 163] on button "Confirm" at bounding box center [78, 164] width 112 height 10
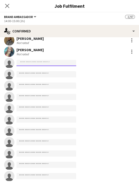
click at [48, 63] on input at bounding box center [46, 63] width 60 height 6
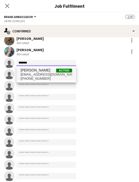
type input "*******"
click at [48, 75] on span "[EMAIL_ADDRESS][DOMAIN_NAME]" at bounding box center [46, 74] width 51 height 4
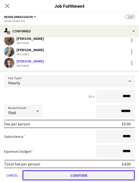
click at [69, 173] on button "Confirm" at bounding box center [78, 175] width 112 height 10
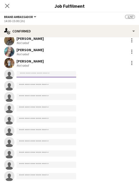
click at [40, 74] on input at bounding box center [46, 74] width 60 height 6
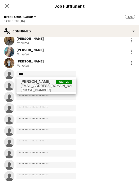
type input "****"
click at [45, 84] on span "[EMAIL_ADDRESS][DOMAIN_NAME]" at bounding box center [46, 86] width 51 height 4
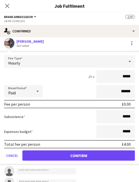
scroll to position [829, 0]
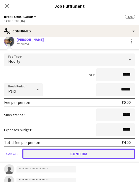
click at [65, 151] on button "Confirm" at bounding box center [78, 153] width 112 height 10
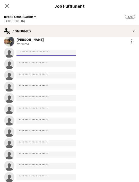
click at [46, 52] on input at bounding box center [46, 53] width 60 height 6
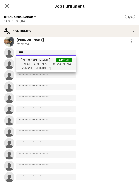
type input "****"
click at [50, 58] on span "[PERSON_NAME] Active" at bounding box center [46, 60] width 51 height 4
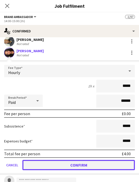
click at [45, 166] on button "Confirm" at bounding box center [78, 165] width 112 height 10
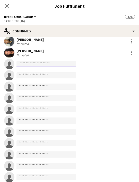
click at [47, 66] on input at bounding box center [46, 64] width 60 height 6
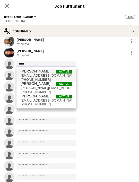
type input "*****"
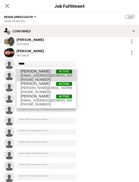
click at [38, 77] on span "[EMAIL_ADDRESS][DOMAIN_NAME]" at bounding box center [46, 75] width 51 height 4
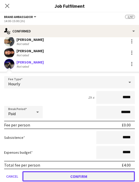
click at [53, 174] on button "Confirm" at bounding box center [78, 176] width 112 height 10
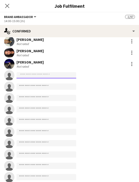
click at [42, 77] on input at bounding box center [46, 75] width 60 height 6
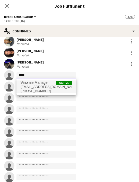
type input "*****"
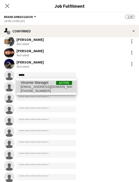
click at [47, 84] on span "Vinomie Managei" at bounding box center [35, 82] width 28 height 4
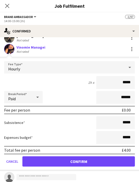
scroll to position [861, 0]
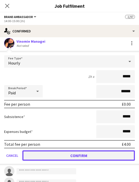
click at [49, 151] on button "Confirm" at bounding box center [78, 155] width 112 height 10
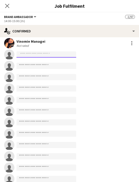
click at [45, 56] on input at bounding box center [46, 54] width 60 height 6
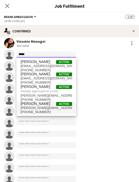
type input "*****"
click at [45, 110] on span "[PHONE_NUMBER]" at bounding box center [46, 112] width 51 height 4
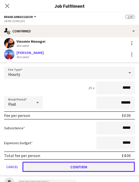
click at [55, 166] on button "Confirm" at bounding box center [78, 166] width 112 height 10
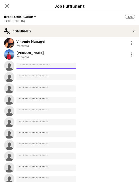
click at [46, 68] on input at bounding box center [46, 66] width 60 height 6
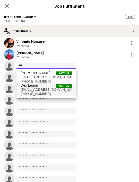
type input "***"
click at [51, 87] on span "Dex Legon Active" at bounding box center [46, 85] width 51 height 4
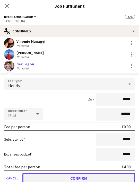
click at [56, 176] on button "Confirm" at bounding box center [78, 178] width 112 height 10
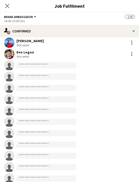
scroll to position [876, 0]
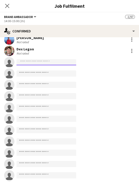
click at [43, 64] on input at bounding box center [46, 62] width 60 height 6
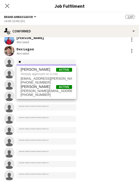
type input "*"
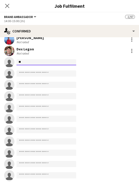
type input "*"
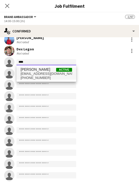
type input "****"
click at [49, 71] on span "[PERSON_NAME] Active" at bounding box center [46, 69] width 51 height 4
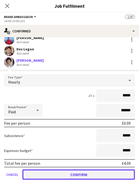
click at [61, 172] on button "Confirm" at bounding box center [78, 174] width 112 height 10
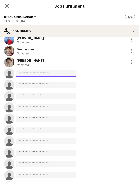
click at [40, 73] on input at bounding box center [46, 73] width 60 height 6
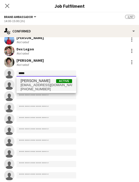
type input "*****"
click at [42, 85] on span "[EMAIL_ADDRESS][DOMAIN_NAME]" at bounding box center [46, 85] width 51 height 4
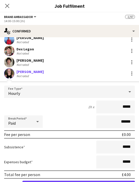
scroll to position [902, 0]
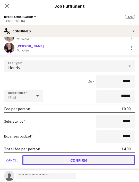
click at [58, 158] on button "Confirm" at bounding box center [78, 160] width 112 height 10
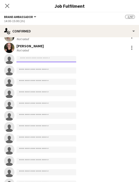
click at [42, 60] on input at bounding box center [46, 59] width 60 height 6
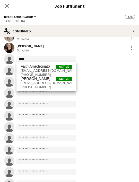
drag, startPoint x: 53, startPoint y: 57, endPoint x: 21, endPoint y: 58, distance: 31.9
click at [21, 58] on input "*****" at bounding box center [46, 59] width 60 height 6
type input "*"
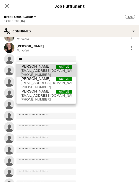
click at [36, 67] on span "[PERSON_NAME]" at bounding box center [36, 66] width 30 height 4
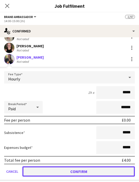
click at [74, 172] on button "Confirm" at bounding box center [78, 171] width 112 height 10
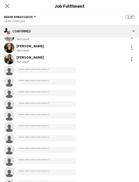
click at [44, 74] on app-invite-slot "single-neutral-actions" at bounding box center [69, 70] width 139 height 10
click at [44, 69] on input at bounding box center [46, 70] width 60 height 6
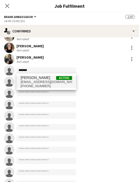
drag, startPoint x: 47, startPoint y: 77, endPoint x: 48, endPoint y: 81, distance: 4.0
click at [48, 81] on span "[EMAIL_ADDRESS][DOMAIN_NAME]" at bounding box center [46, 82] width 51 height 4
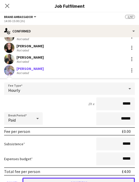
click at [61, 179] on button "Confirm" at bounding box center [78, 182] width 112 height 10
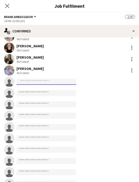
click at [53, 82] on input at bounding box center [46, 82] width 60 height 6
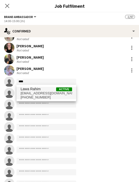
click at [45, 96] on span "[PHONE_NUMBER]" at bounding box center [46, 97] width 51 height 4
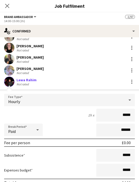
scroll to position [934, 0]
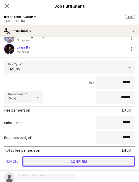
click at [47, 162] on button "Confirm" at bounding box center [78, 161] width 112 height 10
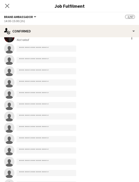
scroll to position [946, 0]
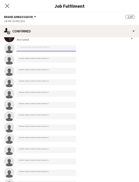
click at [31, 50] on input at bounding box center [46, 48] width 60 height 6
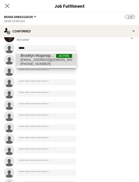
click at [38, 61] on span "[EMAIL_ADDRESS][DOMAIN_NAME]" at bounding box center [46, 60] width 51 height 4
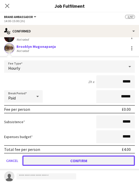
click at [54, 158] on button "Confirm" at bounding box center [78, 160] width 112 height 10
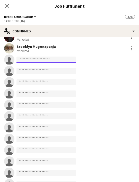
click at [44, 59] on input at bounding box center [46, 59] width 60 height 6
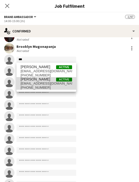
click at [51, 82] on span "[EMAIL_ADDRESS][DOMAIN_NAME]" at bounding box center [46, 83] width 51 height 4
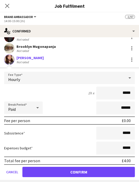
click at [59, 177] on form "Fee Type Hourly 1h x ***** Break Period Paid ****** Fee per person £0.00 Subsis…" at bounding box center [69, 127] width 139 height 110
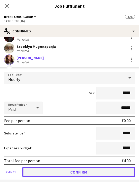
click at [62, 169] on button "Confirm" at bounding box center [78, 172] width 112 height 10
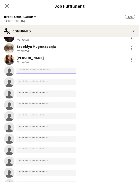
click at [38, 71] on input at bounding box center [46, 71] width 60 height 6
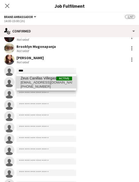
click at [41, 80] on span "Zeus Canillas Villegas" at bounding box center [38, 78] width 35 height 4
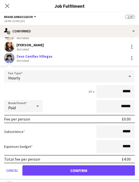
scroll to position [962, 0]
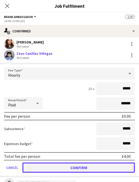
click at [50, 166] on button "Confirm" at bounding box center [78, 167] width 112 height 10
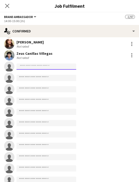
click at [51, 69] on input at bounding box center [46, 66] width 60 height 6
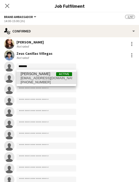
click at [52, 79] on span "[EMAIL_ADDRESS][DOMAIN_NAME]" at bounding box center [46, 78] width 51 height 4
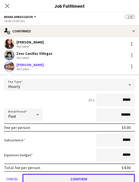
click at [66, 177] on button "Confirm" at bounding box center [78, 179] width 112 height 10
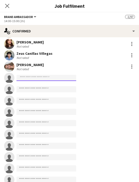
click at [50, 79] on input at bounding box center [46, 78] width 60 height 6
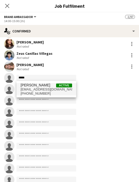
click at [53, 87] on span "[PERSON_NAME] Active" at bounding box center [46, 85] width 51 height 4
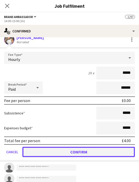
click at [54, 152] on button "Confirm" at bounding box center [78, 152] width 112 height 10
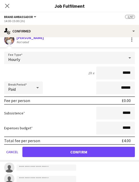
scroll to position [980, 0]
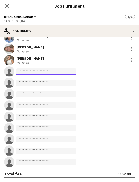
click at [54, 73] on input at bounding box center [46, 71] width 60 height 6
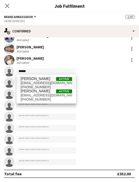
click at [61, 82] on span "[EMAIL_ADDRESS][DOMAIN_NAME]" at bounding box center [46, 83] width 51 height 4
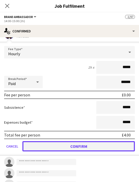
click at [82, 149] on button "Confirm" at bounding box center [78, 146] width 112 height 10
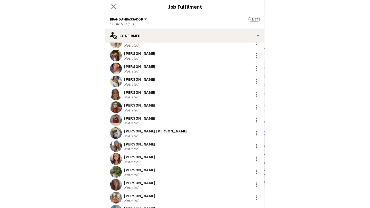
scroll to position [277, 0]
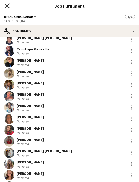
click at [8, 6] on icon "Close pop-in" at bounding box center [7, 5] width 5 height 5
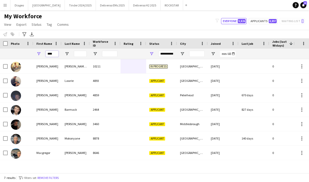
drag, startPoint x: 55, startPoint y: 53, endPoint x: 50, endPoint y: 52, distance: 5.7
click at [50, 52] on input "****" at bounding box center [52, 54] width 13 height 6
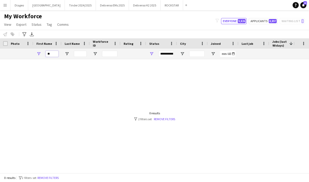
type input "*"
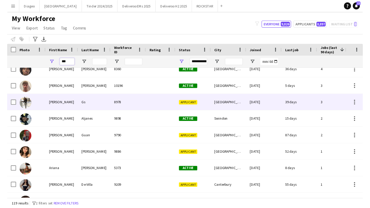
scroll to position [20, 0]
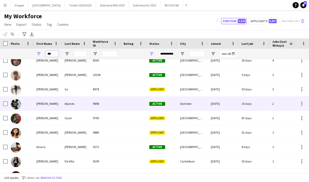
type input "***"
click at [111, 102] on div "9898" at bounding box center [105, 103] width 31 height 14
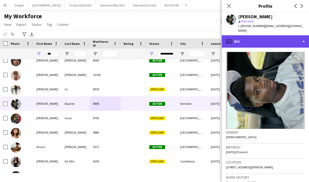
click at [273, 35] on div "profile Bio" at bounding box center [265, 41] width 87 height 12
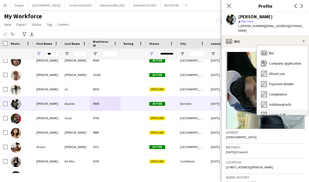
click at [286, 109] on div "Legal stuff Legal stuff" at bounding box center [282, 114] width 51 height 10
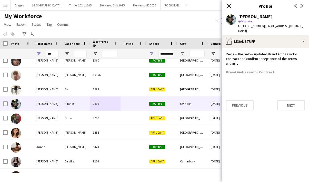
click at [227, 6] on icon "Close pop-in" at bounding box center [229, 5] width 5 height 5
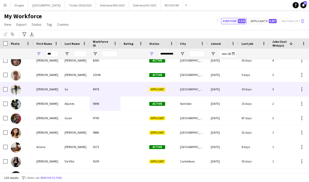
click at [64, 102] on div "Aljanes" at bounding box center [76, 103] width 28 height 14
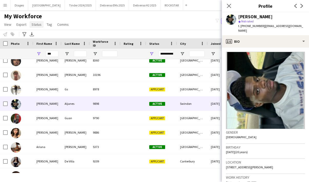
click at [35, 25] on span "Status" at bounding box center [37, 24] width 10 height 5
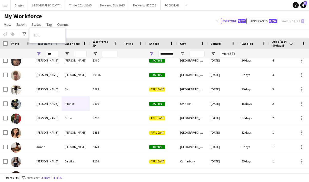
click at [39, 36] on div "Edit" at bounding box center [48, 35] width 36 height 11
click at [90, 31] on div "Notify workforce Add to tag Select at least one crew to tag him or her. Advance…" at bounding box center [154, 34] width 309 height 8
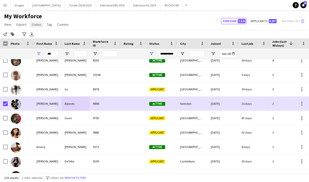
click at [37, 24] on span "Status" at bounding box center [37, 24] width 10 height 5
click at [39, 33] on span "Edit" at bounding box center [37, 35] width 6 height 5
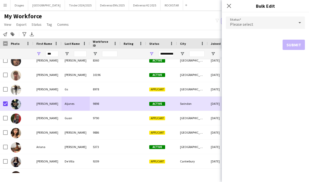
click at [247, 24] on span "Please select" at bounding box center [241, 24] width 23 height 5
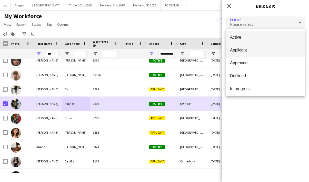
click at [255, 50] on span "Applicant" at bounding box center [265, 49] width 71 height 5
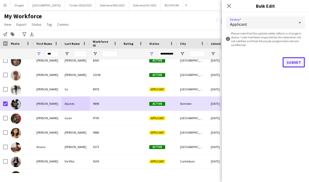
click at [297, 62] on button "Submit" at bounding box center [294, 62] width 22 height 10
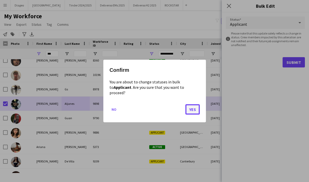
click at [192, 108] on button "Yes" at bounding box center [193, 109] width 14 height 10
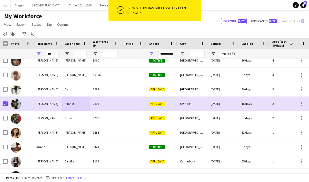
click at [256, 8] on app-navbar "Menu Boards Boards Boards All jobs Status Workforce Workforce My Workforce Recr…" at bounding box center [154, 5] width 309 height 10
